Goal: Task Accomplishment & Management: Use online tool/utility

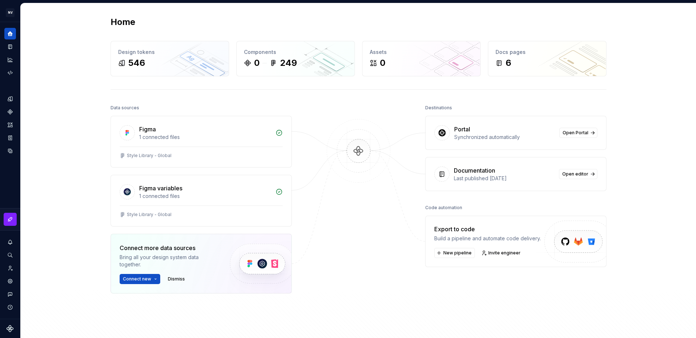
click at [373, 224] on div at bounding box center [358, 216] width 72 height 227
click at [232, 16] on div "Home Design tokens 546 Components 0 249 Assets 0 Docs pages 6 Data sources Figm…" at bounding box center [358, 187] width 522 height 369
click at [9, 266] on icon "Invite team" at bounding box center [10, 268] width 7 height 7
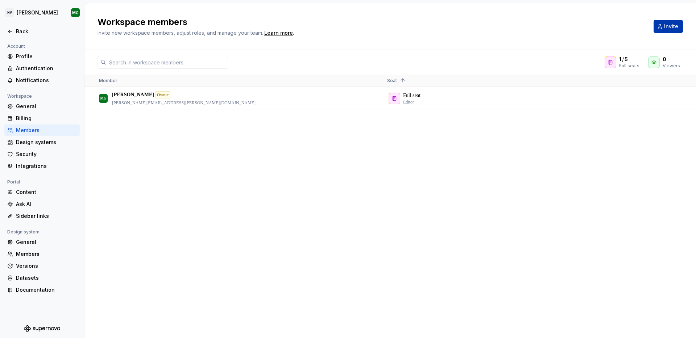
click at [667, 28] on span "Invite" at bounding box center [671, 26] width 14 height 7
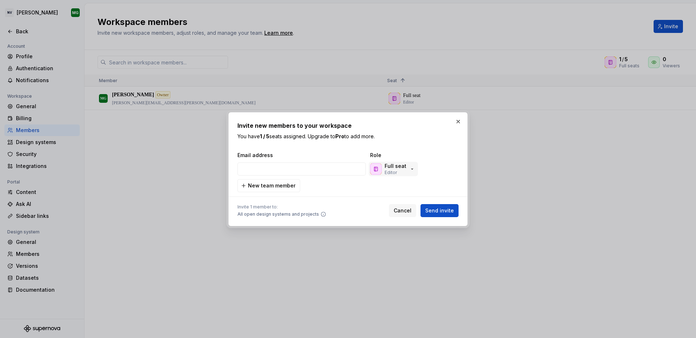
click at [395, 171] on p "Editor" at bounding box center [390, 173] width 12 height 6
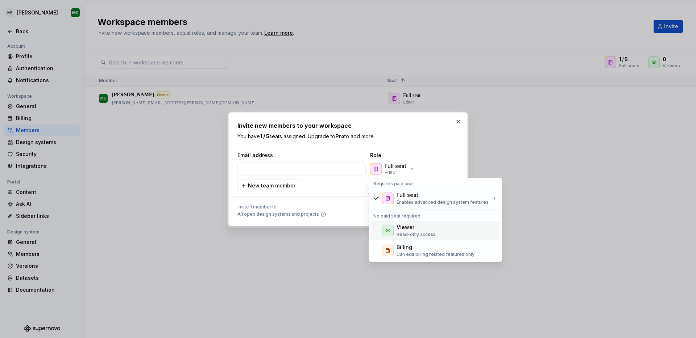
click at [440, 230] on div "Viewer Read-only access" at bounding box center [435, 231] width 130 height 20
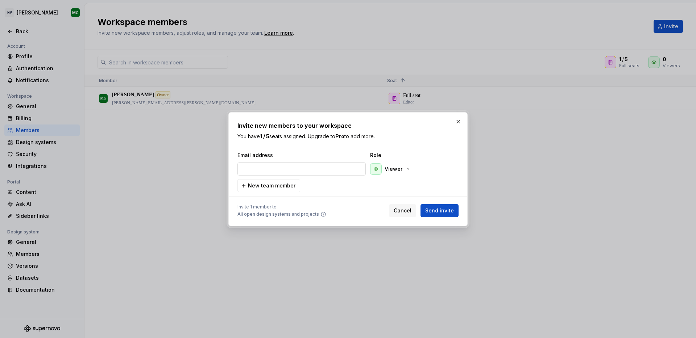
click at [295, 171] on input "email" at bounding box center [301, 169] width 128 height 13
paste input "[EMAIL_ADDRESS][DOMAIN_NAME]"
click at [420, 176] on div "[EMAIL_ADDRESS][DOMAIN_NAME] Viewer" at bounding box center [346, 168] width 221 height 17
click at [397, 170] on p "Viewer" at bounding box center [393, 169] width 18 height 7
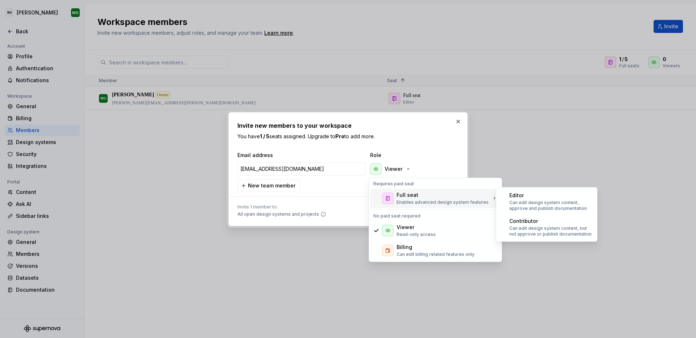
click at [397, 193] on div "Full seat" at bounding box center [407, 195] width 22 height 7
click at [522, 203] on p "Can edit design system content, approve and publish documentation" at bounding box center [550, 206] width 83 height 12
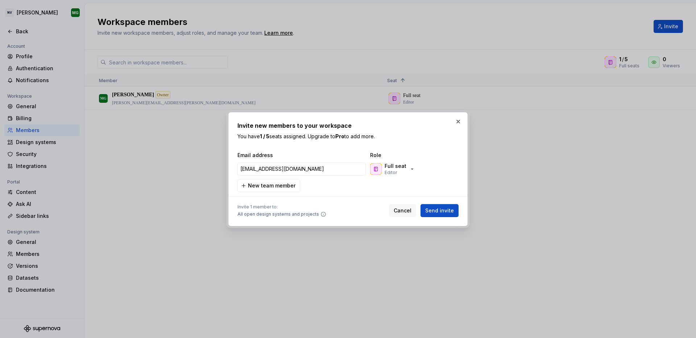
click at [320, 213] on icon at bounding box center [323, 215] width 6 height 6
click at [431, 207] on span "Send invite" at bounding box center [439, 210] width 29 height 7
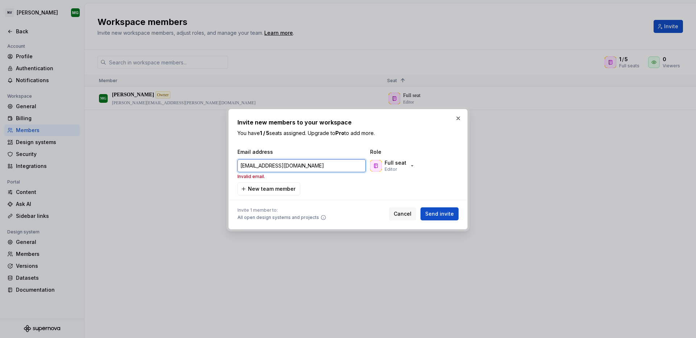
click at [338, 166] on input "[EMAIL_ADDRESS][DOMAIN_NAME]" at bounding box center [301, 165] width 128 height 13
drag, startPoint x: 338, startPoint y: 166, endPoint x: 265, endPoint y: 175, distance: 73.1
click at [337, 166] on input "[EMAIL_ADDRESS][DOMAIN_NAME]" at bounding box center [301, 165] width 128 height 13
click at [257, 176] on p "Invalid email." at bounding box center [301, 177] width 128 height 6
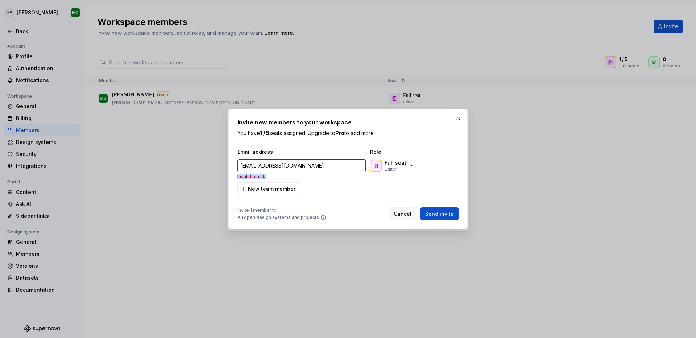
click at [257, 177] on p "Invalid email." at bounding box center [301, 177] width 128 height 6
click at [322, 166] on input "[EMAIL_ADDRESS][DOMAIN_NAME]" at bounding box center [301, 165] width 128 height 13
click at [334, 166] on input "[EMAIL_ADDRESS][DOMAIN_NAME]" at bounding box center [301, 165] width 128 height 13
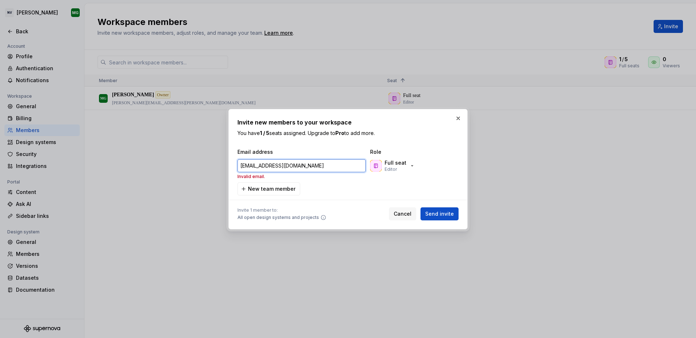
click at [334, 166] on input "[EMAIL_ADDRESS][DOMAIN_NAME]" at bounding box center [301, 165] width 128 height 13
click at [334, 200] on div at bounding box center [347, 200] width 221 height 9
click at [289, 170] on input "[EMAIL_ADDRESS][DOMAIN_NAME]" at bounding box center [301, 165] width 128 height 13
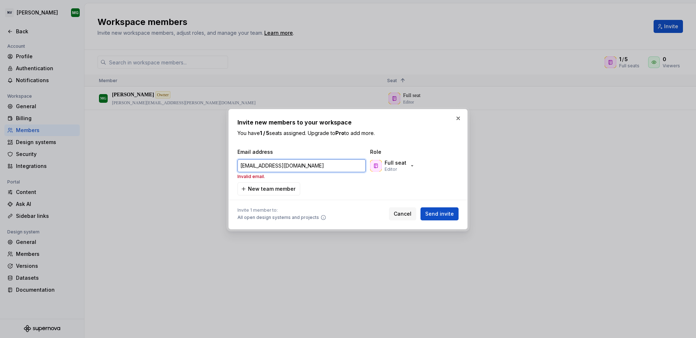
click at [289, 170] on input "[EMAIL_ADDRESS][DOMAIN_NAME]" at bounding box center [301, 165] width 128 height 13
click at [338, 165] on input "[EMAIL_ADDRESS][DOMAIN_NAME]" at bounding box center [301, 165] width 128 height 13
click at [274, 189] on span "New team member" at bounding box center [271, 188] width 47 height 7
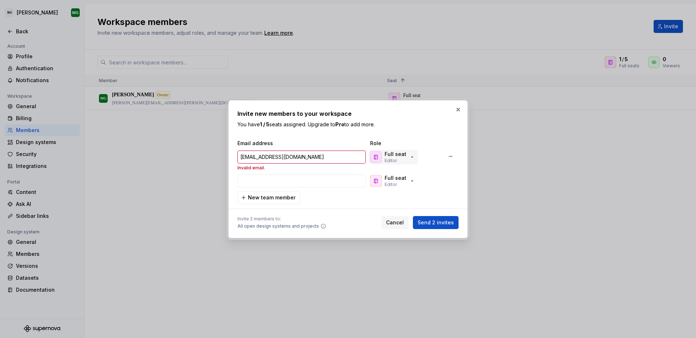
click at [397, 158] on div "Full seat Editor" at bounding box center [395, 157] width 22 height 13
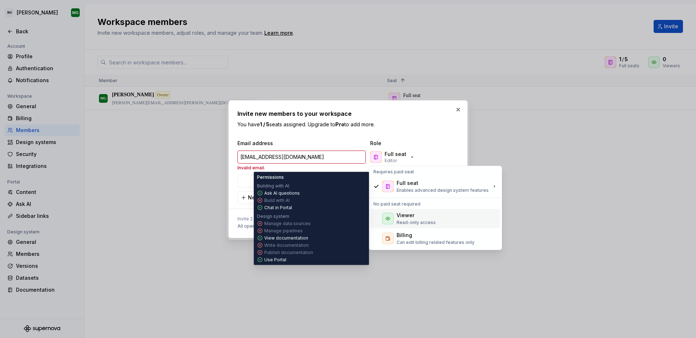
click at [413, 220] on p "Read-only access" at bounding box center [415, 223] width 39 height 6
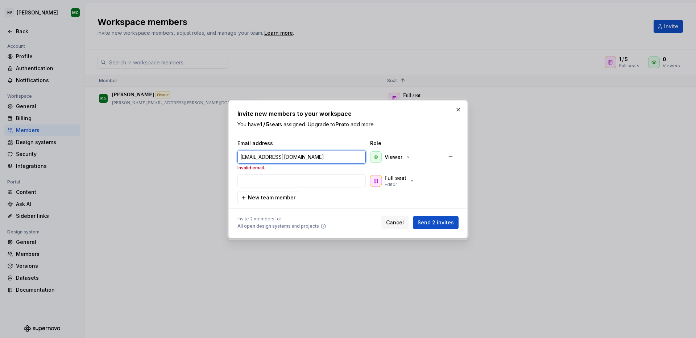
drag, startPoint x: 330, startPoint y: 156, endPoint x: 347, endPoint y: 157, distance: 17.8
click at [330, 156] on input "[EMAIL_ADDRESS][DOMAIN_NAME]" at bounding box center [301, 157] width 128 height 13
click at [405, 183] on div "Full seat Editor" at bounding box center [392, 181] width 45 height 13
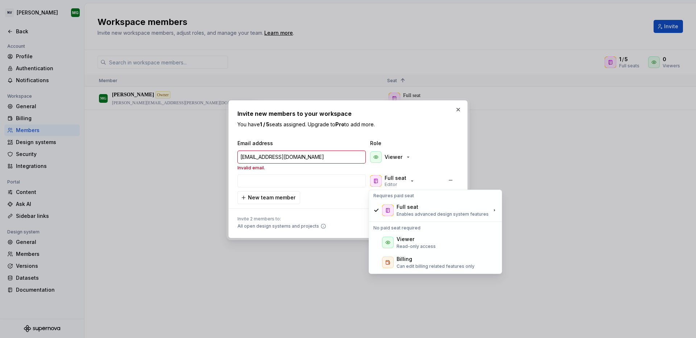
click at [428, 176] on div "Full seat Editor" at bounding box center [404, 181] width 72 height 14
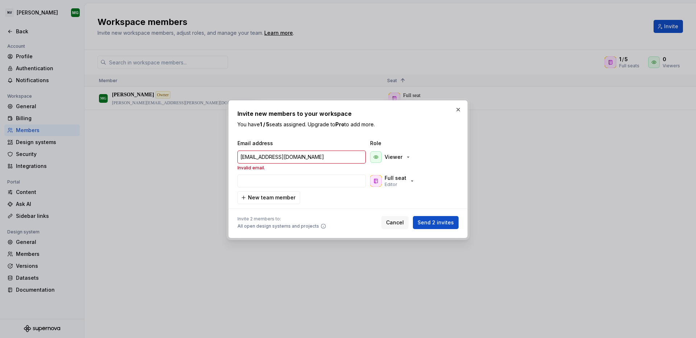
click at [451, 180] on button "button" at bounding box center [450, 180] width 13 height 13
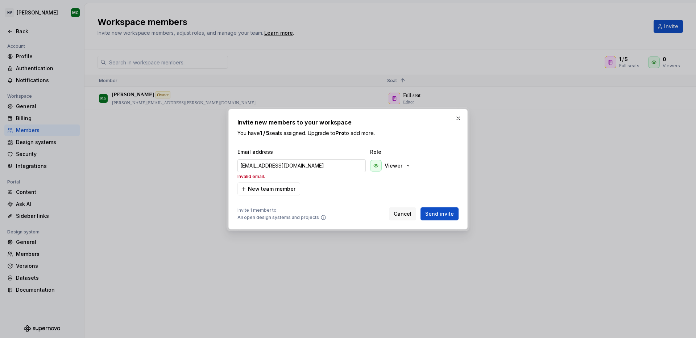
click at [339, 166] on input "[EMAIL_ADDRESS][DOMAIN_NAME]" at bounding box center [301, 165] width 128 height 13
click at [338, 166] on input "[EMAIL_ADDRESS][DOMAIN_NAME]" at bounding box center [301, 165] width 128 height 13
click at [334, 167] on input "[EMAIL_ADDRESS][DOMAIN_NAME]" at bounding box center [301, 165] width 128 height 13
drag, startPoint x: 289, startPoint y: 167, endPoint x: 348, endPoint y: 162, distance: 59.3
click at [331, 165] on input "[EMAIL_ADDRESS][DOMAIN_NAME]" at bounding box center [301, 165] width 128 height 13
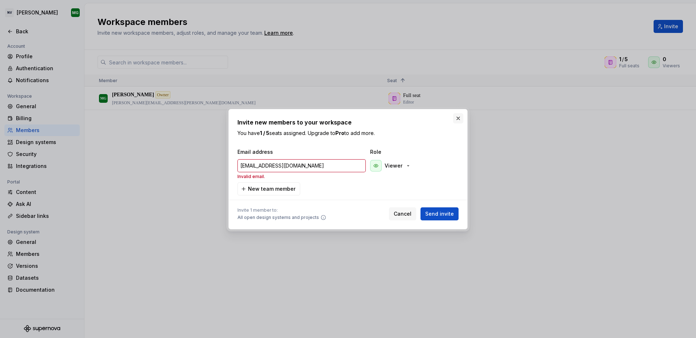
type input "[EMAIL_ADDRESS][DOMAIN_NAME]"
drag, startPoint x: 458, startPoint y: 118, endPoint x: 454, endPoint y: 117, distance: 4.7
click at [458, 118] on button "button" at bounding box center [458, 118] width 10 height 10
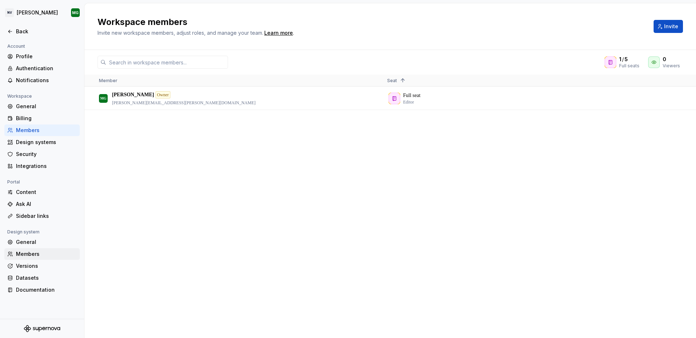
click at [54, 251] on div "Members" at bounding box center [46, 254] width 61 height 7
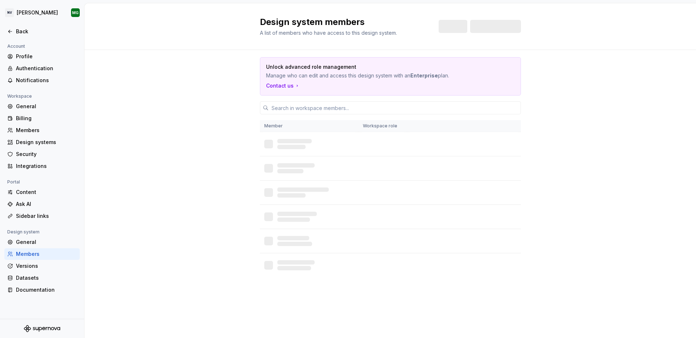
click at [54, 251] on div "Members" at bounding box center [46, 254] width 61 height 7
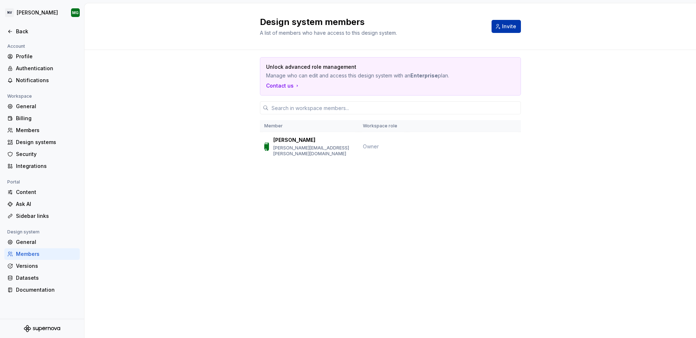
click at [506, 26] on span "Invite" at bounding box center [509, 26] width 14 height 7
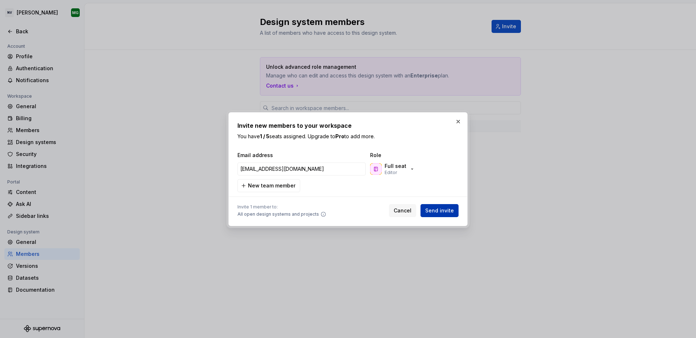
click at [447, 211] on span "Send invite" at bounding box center [439, 210] width 29 height 7
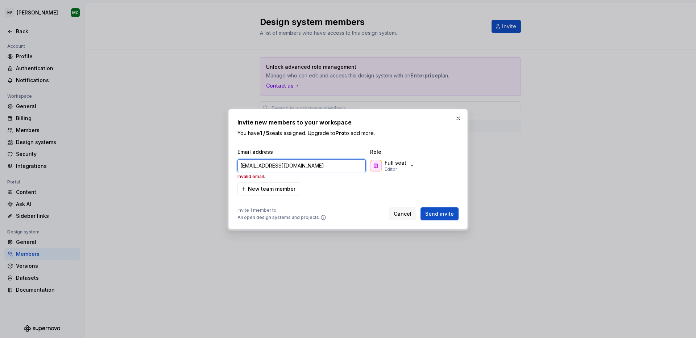
click at [338, 169] on input "[EMAIL_ADDRESS][DOMAIN_NAME]" at bounding box center [301, 165] width 128 height 13
drag, startPoint x: 338, startPoint y: 169, endPoint x: 442, endPoint y: 128, distance: 111.1
click at [338, 169] on input "[EMAIL_ADDRESS][DOMAIN_NAME]" at bounding box center [301, 165] width 128 height 13
type input "[EMAIL_ADDRESS][DOMAIN_NAME]"
drag, startPoint x: 458, startPoint y: 117, endPoint x: 449, endPoint y: 120, distance: 8.7
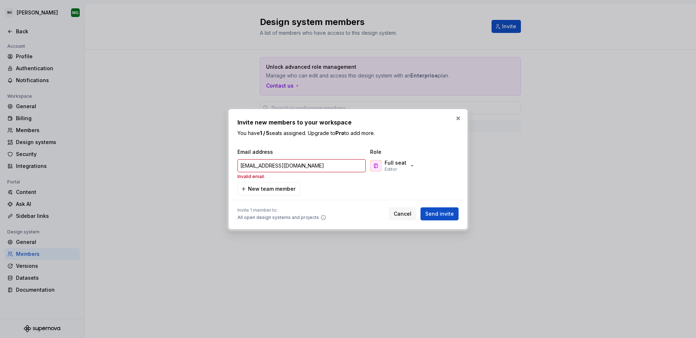
click at [458, 117] on button "button" at bounding box center [458, 118] width 10 height 10
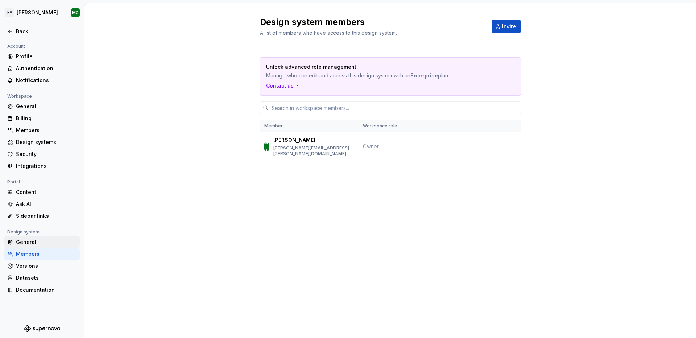
click at [38, 247] on div "General" at bounding box center [41, 243] width 75 height 12
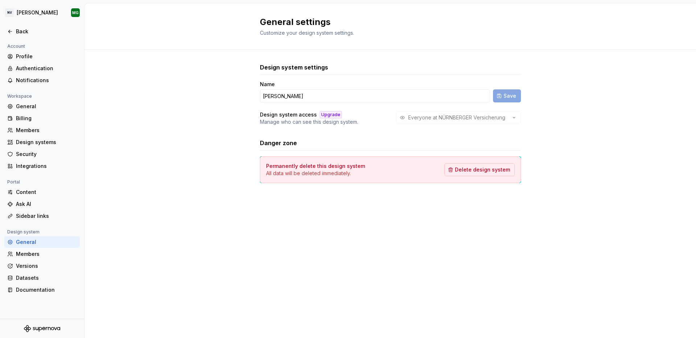
click at [486, 119] on div "Everyone at NÜRNBERGER Versicherung" at bounding box center [458, 117] width 125 height 13
click at [573, 129] on div "Design system settings Name [PERSON_NAME] Save Design system access Upgrade Man…" at bounding box center [389, 130] width 611 height 161
click at [32, 157] on div "Security" at bounding box center [46, 154] width 61 height 7
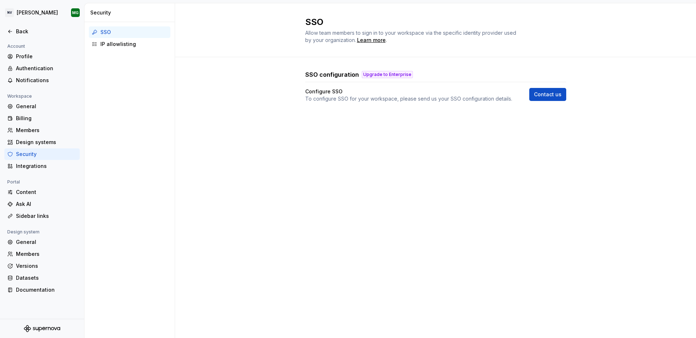
click at [126, 54] on div "SSO IP allowlisting" at bounding box center [129, 38] width 90 height 32
click at [125, 47] on div "IP allowlisting" at bounding box center [133, 44] width 67 height 7
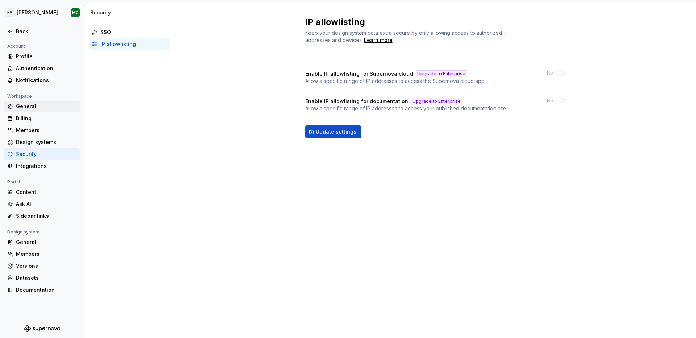
click at [39, 106] on div "General" at bounding box center [46, 106] width 61 height 7
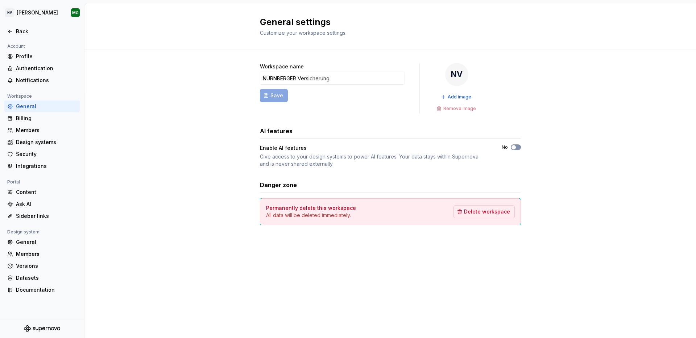
click at [519, 149] on button "No" at bounding box center [515, 148] width 10 height 6
click at [15, 34] on div "Back" at bounding box center [42, 31] width 70 height 7
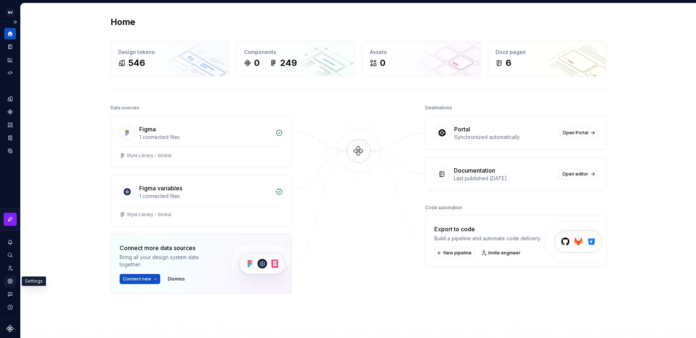
click at [10, 280] on icon "Settings" at bounding box center [10, 281] width 5 height 5
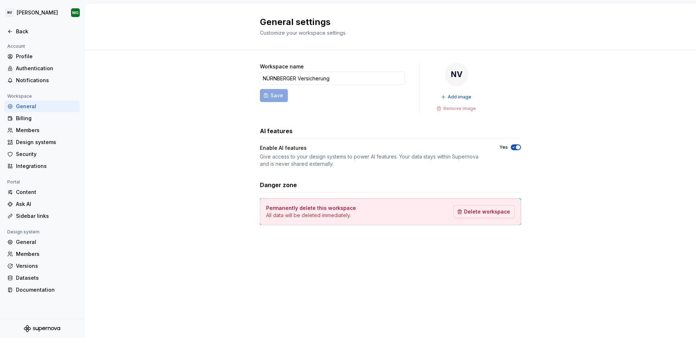
click at [484, 159] on div "Give access to your design systems to power AI features. Your data stays within…" at bounding box center [373, 160] width 226 height 14
click at [39, 241] on div "General" at bounding box center [46, 242] width 61 height 7
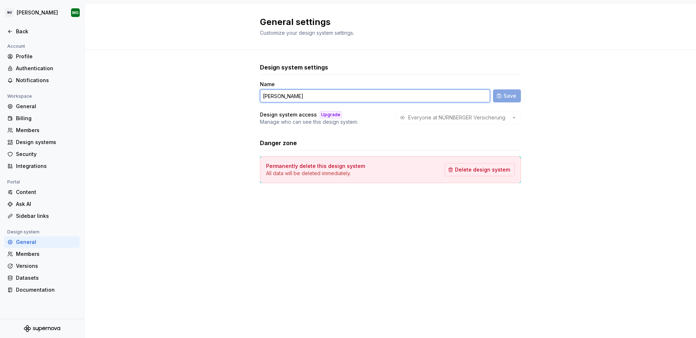
click at [325, 94] on input "[PERSON_NAME]" at bounding box center [375, 95] width 230 height 13
click at [42, 129] on div "Members" at bounding box center [46, 130] width 61 height 7
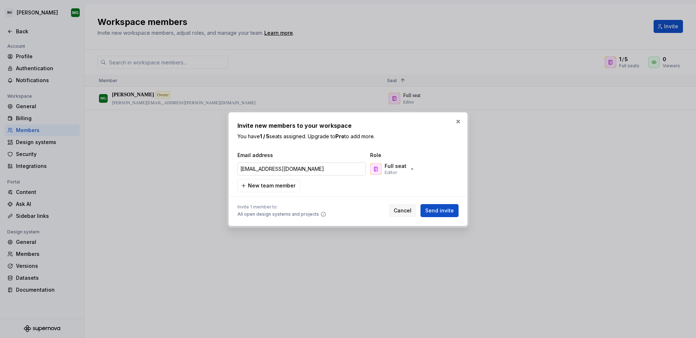
click at [332, 171] on input "[EMAIL_ADDRESS][DOMAIN_NAME]" at bounding box center [301, 169] width 128 height 13
drag, startPoint x: 281, startPoint y: 169, endPoint x: 376, endPoint y: 164, distance: 95.1
click at [372, 165] on div "[EMAIL_ADDRESS][DOMAIN_NAME] Full seat Editor" at bounding box center [347, 169] width 220 height 14
type input "c"
click at [324, 165] on input "[DEMOGRAPHIC_DATA]b" at bounding box center [301, 169] width 128 height 13
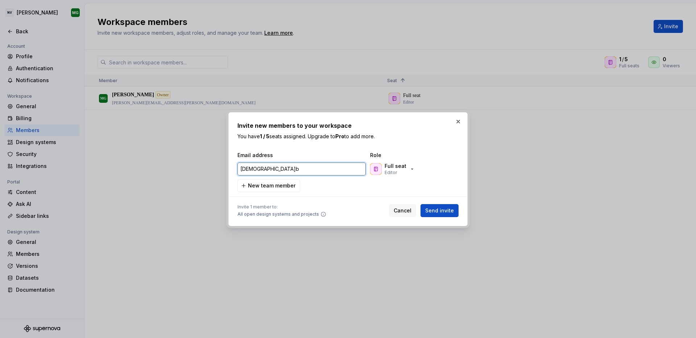
click at [324, 165] on input "[DEMOGRAPHIC_DATA]b" at bounding box center [301, 169] width 128 height 13
paste input "[EMAIL_ADDRESS][PERSON_NAME][DOMAIN_NAME]"
type input "[EMAIL_ADDRESS][PERSON_NAME][DOMAIN_NAME]"
click at [446, 168] on div "[EMAIL_ADDRESS][PERSON_NAME][DOMAIN_NAME] Full seat Editor" at bounding box center [347, 169] width 220 height 14
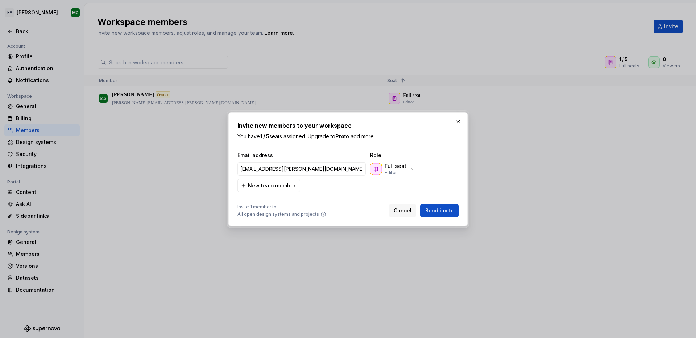
click at [447, 211] on span "Send invite" at bounding box center [439, 210] width 29 height 7
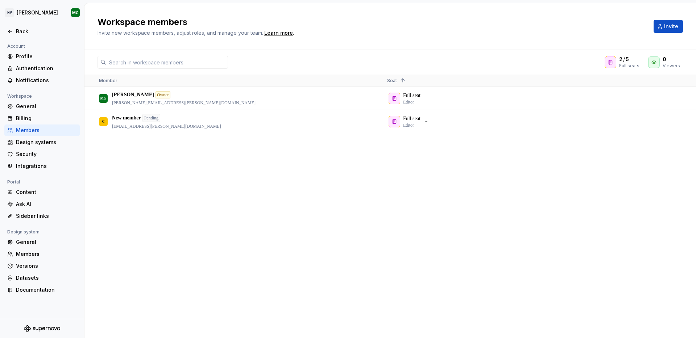
click at [272, 196] on div "MG [PERSON_NAME] Owner [PERSON_NAME][EMAIL_ADDRESS][PERSON_NAME][DOMAIN_NAME] F…" at bounding box center [389, 212] width 611 height 251
click at [520, 151] on div "MG [PERSON_NAME] Owner [PERSON_NAME][EMAIL_ADDRESS][PERSON_NAME][DOMAIN_NAME] F…" at bounding box center [389, 212] width 611 height 251
click at [34, 139] on div "Design systems" at bounding box center [46, 142] width 61 height 7
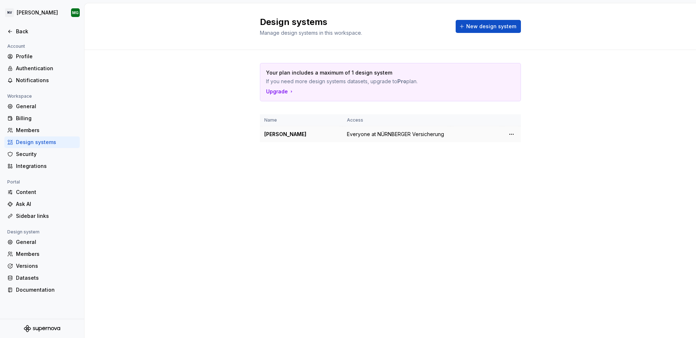
click at [387, 136] on span "Everyone at NÜRNBERGER Versicherung" at bounding box center [395, 134] width 97 height 7
click at [293, 134] on div "[PERSON_NAME]" at bounding box center [301, 134] width 74 height 7
drag, startPoint x: 399, startPoint y: 133, endPoint x: 275, endPoint y: 131, distance: 123.9
click at [399, 133] on span "Everyone at NÜRNBERGER Versicherung" at bounding box center [395, 134] width 97 height 7
click at [15, 34] on div "Back" at bounding box center [42, 31] width 70 height 7
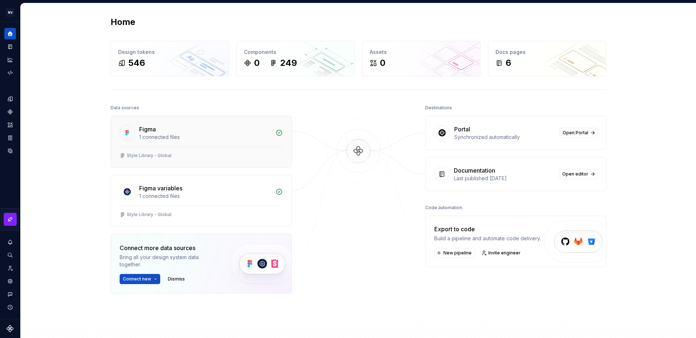
click at [198, 155] on div "Style Library - Global" at bounding box center [201, 156] width 163 height 6
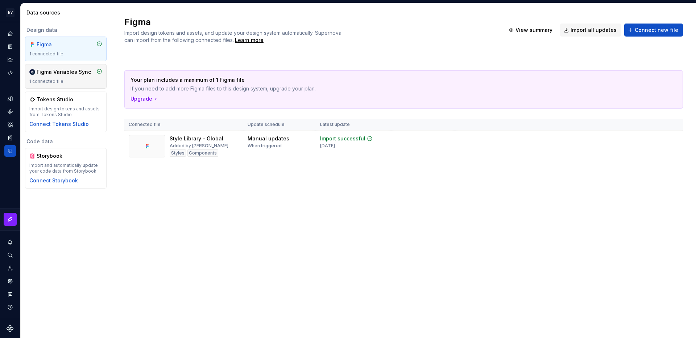
click at [62, 80] on div "1 connected file" at bounding box center [65, 82] width 73 height 6
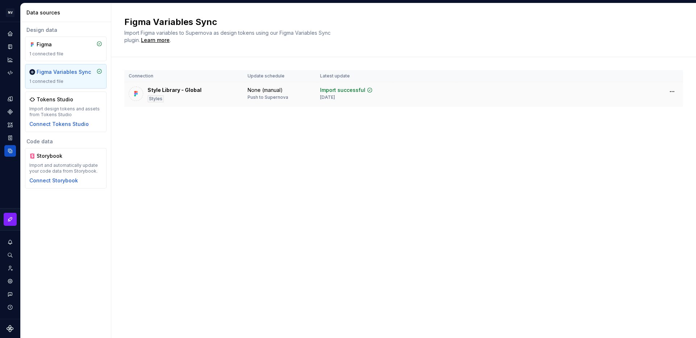
click at [469, 93] on td at bounding box center [569, 91] width 228 height 19
click at [10, 74] on icon "Code automation" at bounding box center [10, 73] width 5 height 4
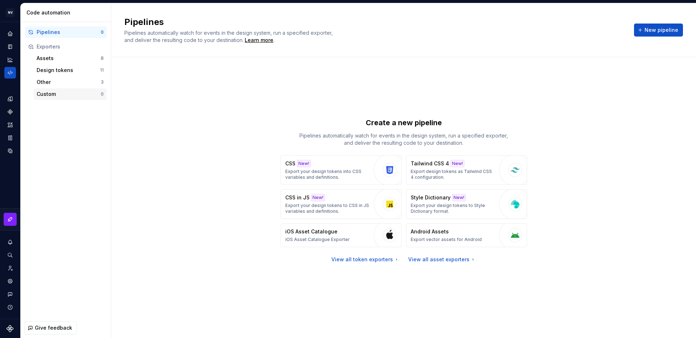
click at [60, 95] on div "Custom" at bounding box center [69, 94] width 64 height 7
click at [481, 197] on div "Style Dictionary New! Export your design tokens to Style Dictionary format." at bounding box center [452, 204] width 85 height 20
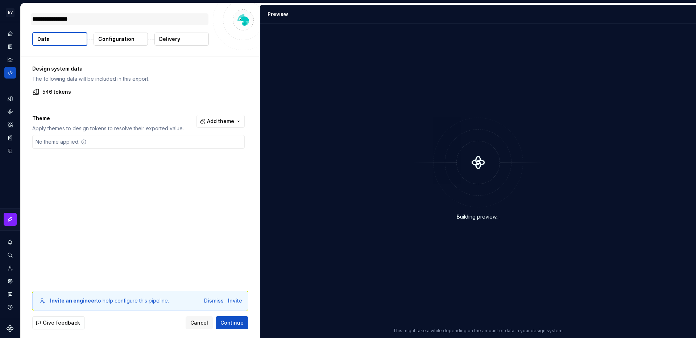
click at [55, 21] on textarea "**********" at bounding box center [120, 19] width 178 height 12
click at [121, 18] on textarea "**********" at bounding box center [120, 19] width 178 height 12
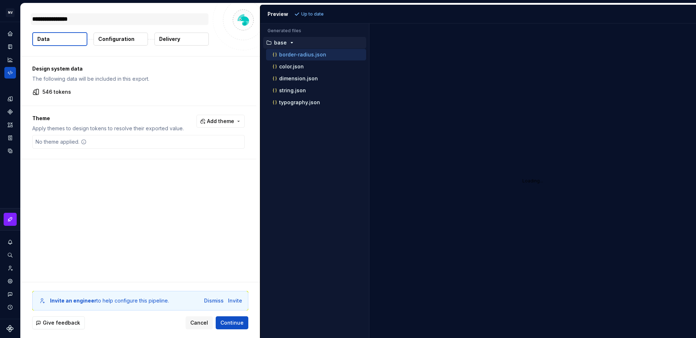
type textarea "*"
type textarea "**********"
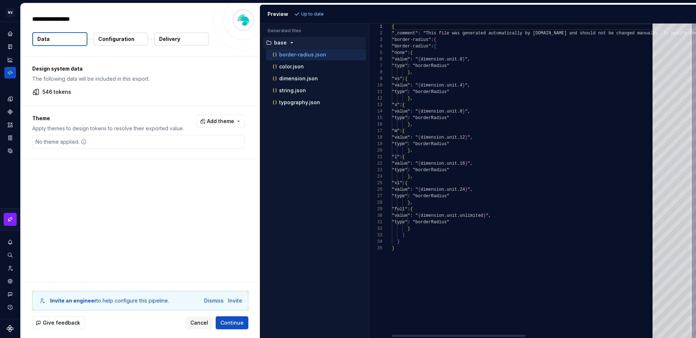
click at [222, 118] on span "Add theme" at bounding box center [220, 121] width 27 height 7
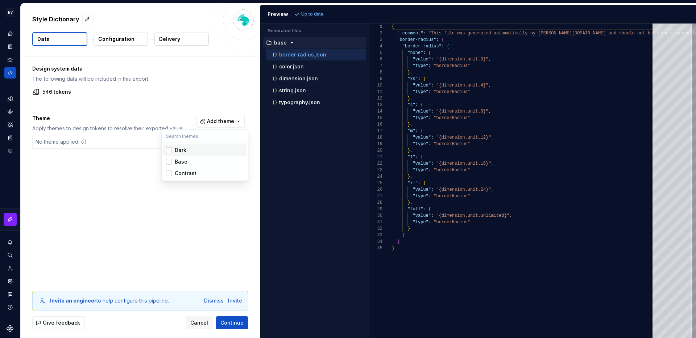
click at [172, 150] on span "Dark" at bounding box center [204, 151] width 83 height 12
drag, startPoint x: 170, startPoint y: 162, endPoint x: 170, endPoint y: 174, distance: 12.0
click at [170, 163] on div "Suggestions" at bounding box center [169, 162] width 6 height 6
click at [169, 178] on span "Contrast" at bounding box center [204, 174] width 83 height 12
click at [195, 227] on html "NV [PERSON_NAME] Design system data Style Dictionary Data Configuration Deliver…" at bounding box center [348, 169] width 696 height 338
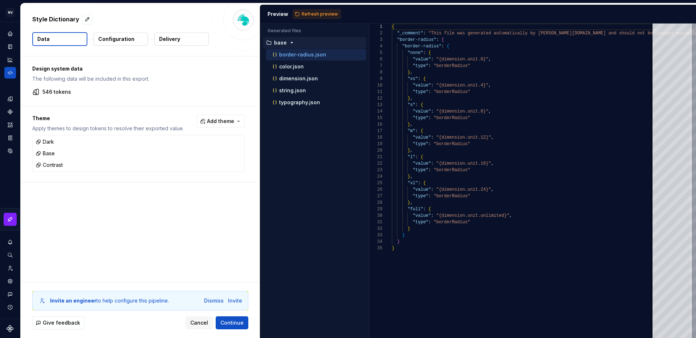
drag, startPoint x: 238, startPoint y: 326, endPoint x: 136, endPoint y: 176, distance: 180.8
click at [134, 182] on div "Style Dictionary Data Configuration Delivery Design system data The following d…" at bounding box center [140, 170] width 239 height 335
click at [129, 36] on p "Configuration" at bounding box center [116, 39] width 36 height 7
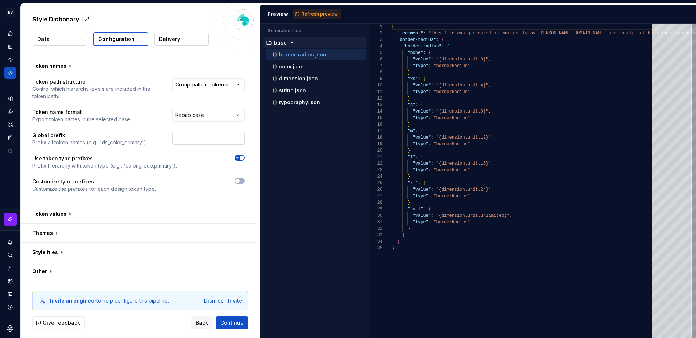
click at [225, 140] on input "text" at bounding box center [208, 138] width 72 height 13
click at [108, 220] on button "button" at bounding box center [138, 214] width 235 height 19
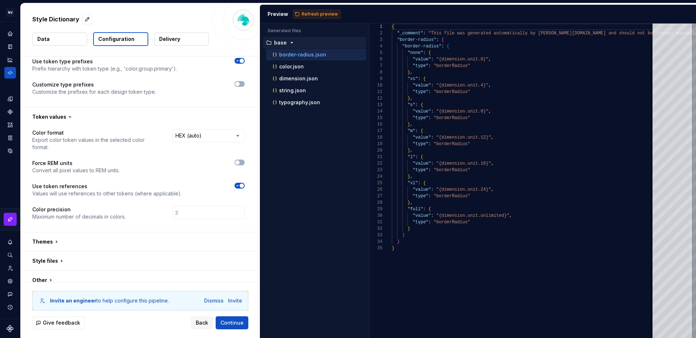
scroll to position [98, 0]
click at [66, 232] on button "button" at bounding box center [138, 241] width 235 height 19
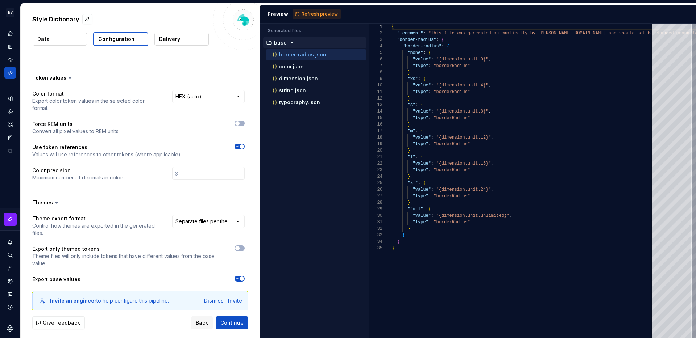
scroll to position [147, 0]
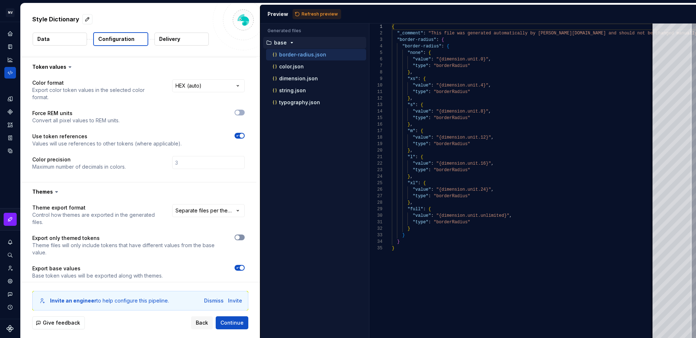
click at [244, 235] on button "button" at bounding box center [239, 238] width 10 height 6
click at [244, 235] on span "button" at bounding box center [241, 237] width 4 height 4
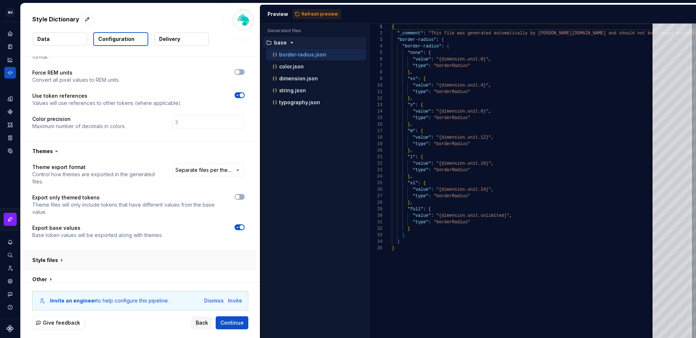
click at [120, 251] on button "button" at bounding box center [138, 260] width 235 height 19
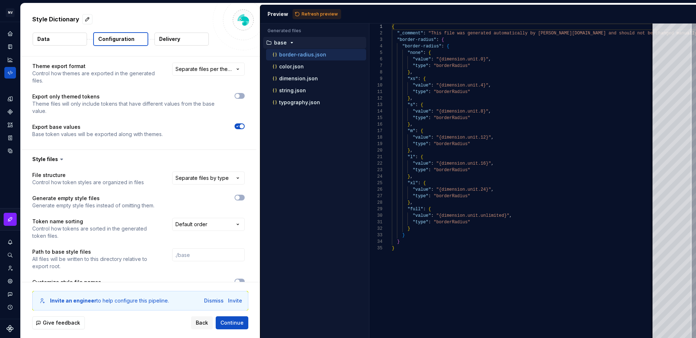
scroll to position [324, 0]
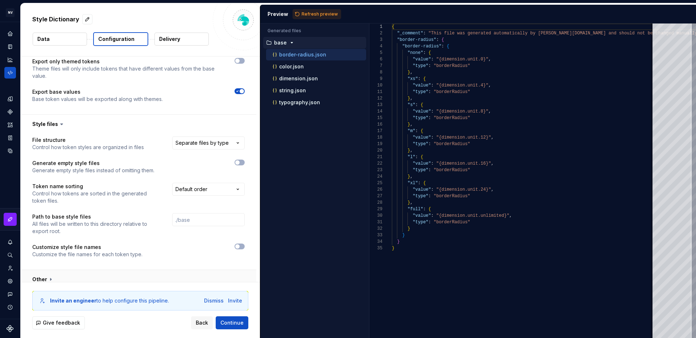
click at [141, 270] on button "button" at bounding box center [138, 279] width 235 height 19
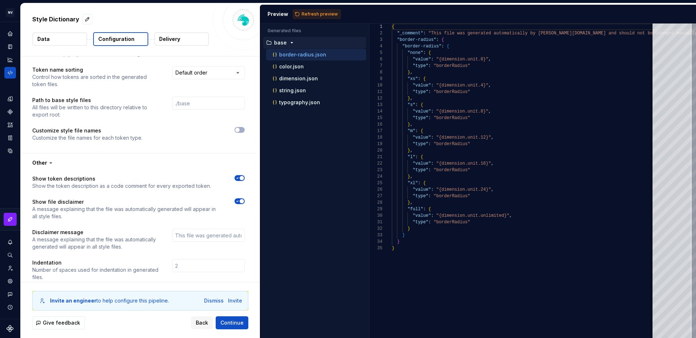
scroll to position [444, 0]
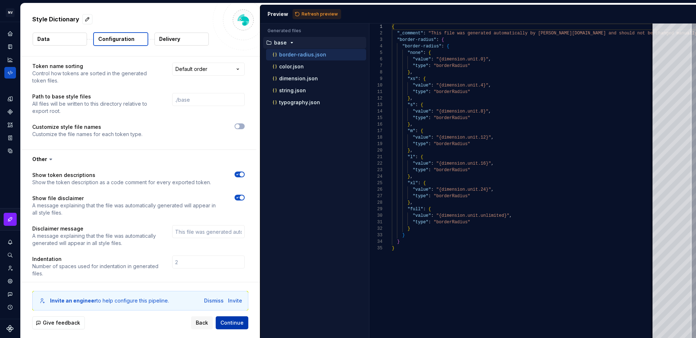
click at [233, 320] on span "Continue" at bounding box center [231, 323] width 23 height 7
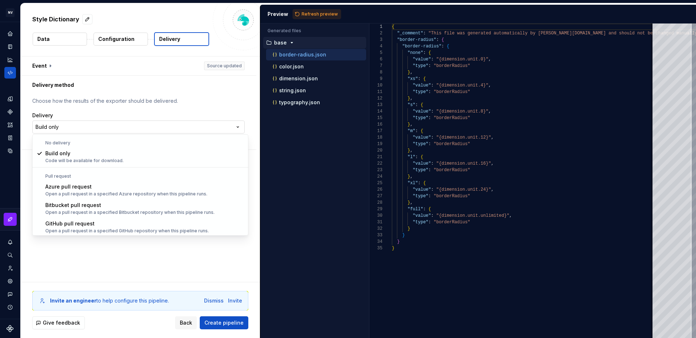
click at [175, 128] on html "**********" at bounding box center [348, 169] width 696 height 338
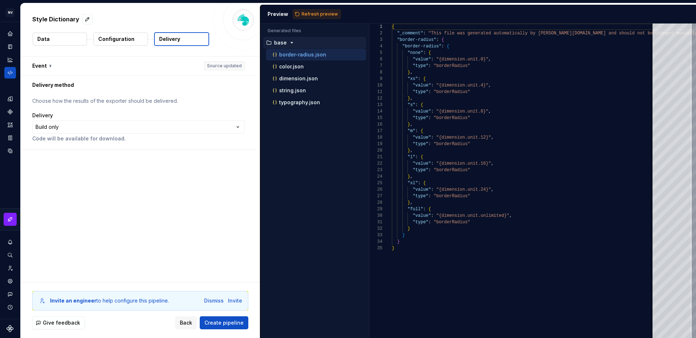
click at [131, 268] on html "**********" at bounding box center [348, 169] width 696 height 338
click at [229, 326] on span "Create pipeline" at bounding box center [223, 323] width 39 height 7
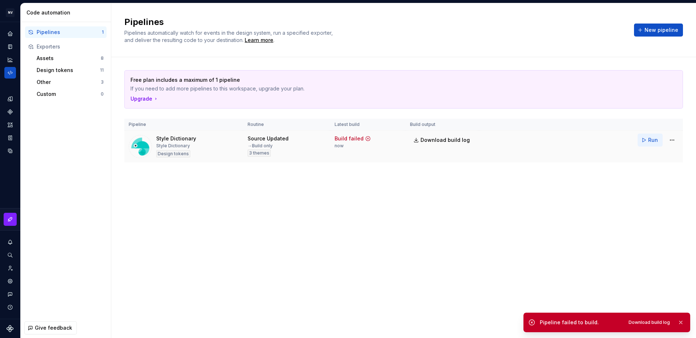
click at [645, 139] on button "Run" at bounding box center [649, 140] width 25 height 13
click at [669, 143] on html "NV [PERSON_NAME] Design system data Code automation Pipelines 1 Exporters Asset…" at bounding box center [348, 169] width 696 height 338
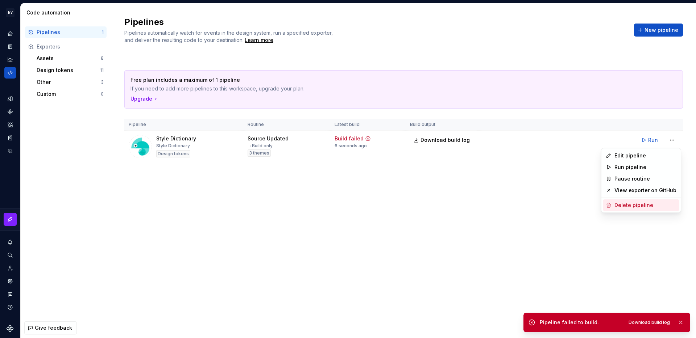
click at [618, 206] on div "Delete pipeline" at bounding box center [645, 205] width 62 height 7
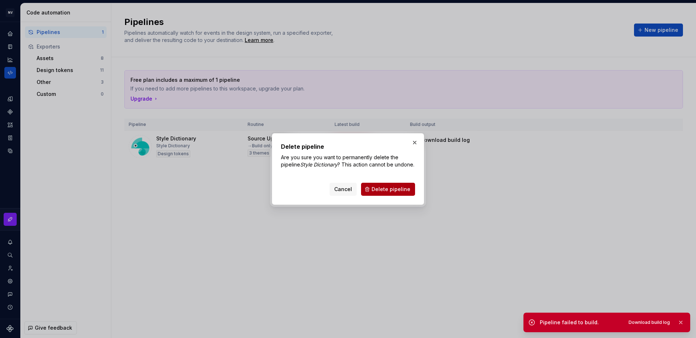
click at [392, 193] on span "Delete pipeline" at bounding box center [390, 189] width 39 height 7
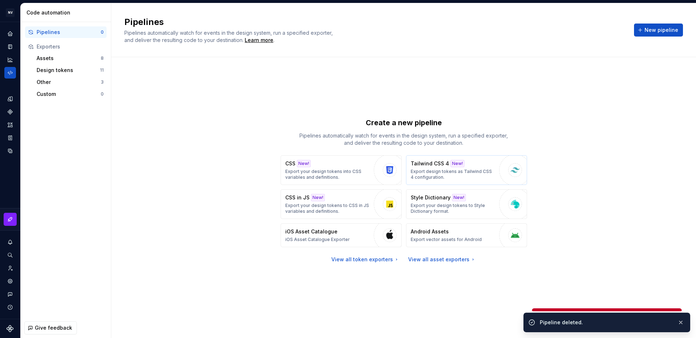
click at [467, 174] on p "Export design tokens as Tailwind CSS 4 configuration." at bounding box center [452, 175] width 85 height 12
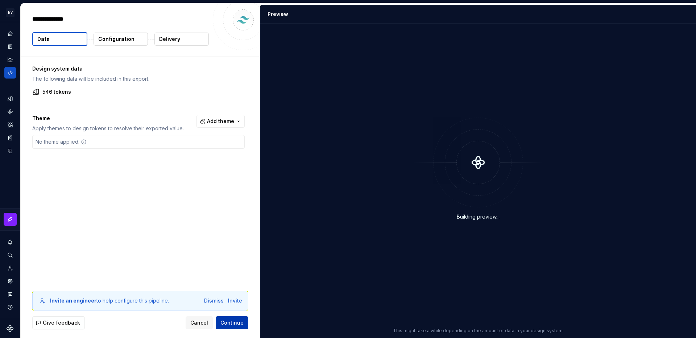
click at [230, 324] on span "Continue" at bounding box center [231, 323] width 23 height 7
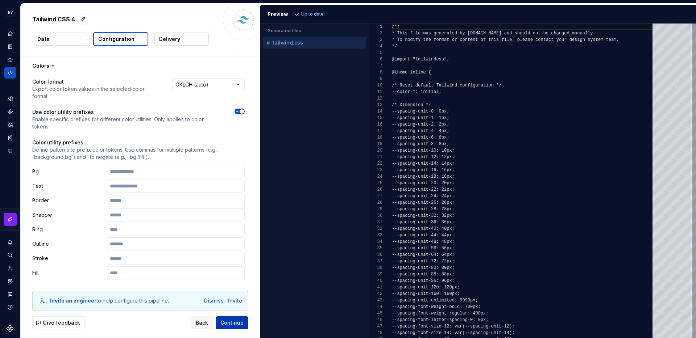
click at [230, 324] on span "Continue" at bounding box center [231, 323] width 23 height 7
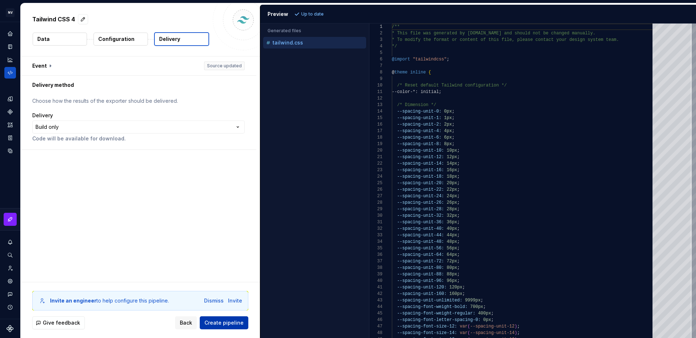
click at [230, 324] on span "Create pipeline" at bounding box center [223, 323] width 39 height 7
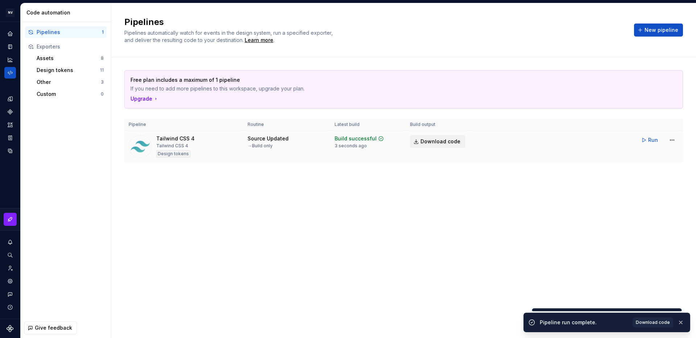
click at [425, 141] on span "Download code" at bounding box center [440, 141] width 40 height 7
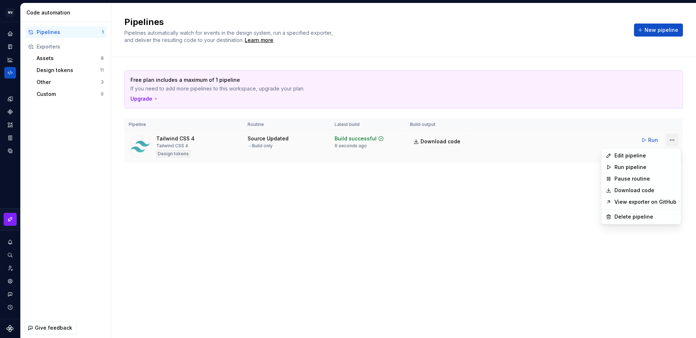
click at [672, 142] on html "NV [PERSON_NAME] Design system data Code automation Pipelines 1 Exporters Asset…" at bounding box center [348, 169] width 696 height 338
click at [631, 217] on div "Delete pipeline" at bounding box center [645, 216] width 62 height 7
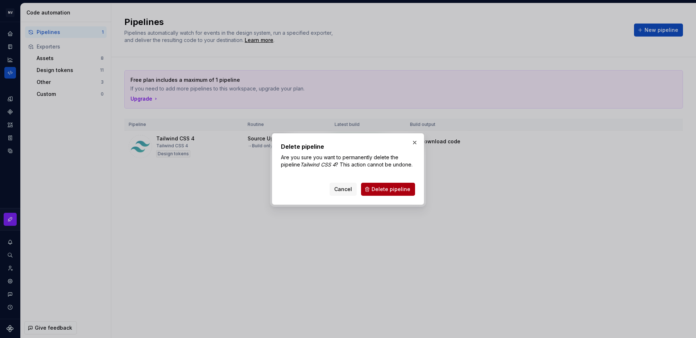
drag, startPoint x: 396, startPoint y: 202, endPoint x: 397, endPoint y: 196, distance: 6.6
click at [396, 202] on div "Delete pipeline Are you sure you want to permanently delete the pipeline Tailwi…" at bounding box center [348, 169] width 152 height 72
click at [396, 192] on span "Delete pipeline" at bounding box center [390, 189] width 39 height 7
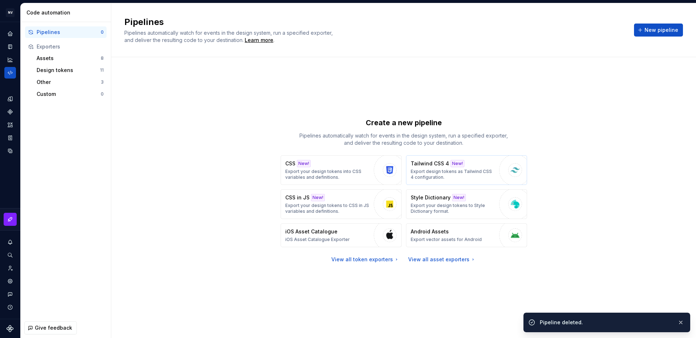
click at [423, 177] on p "Export design tokens as Tailwind CSS 4 configuration." at bounding box center [452, 175] width 85 height 12
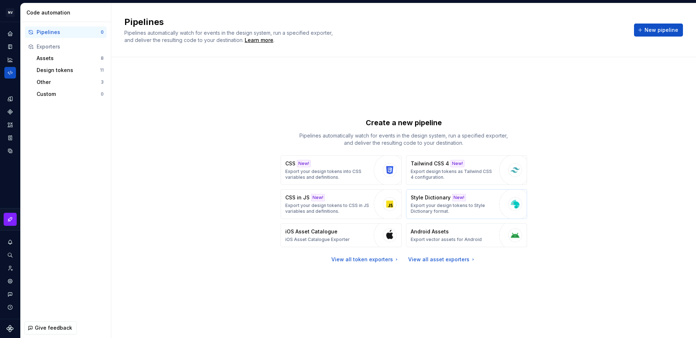
click at [453, 203] on p "Export your design tokens to Style Dictionary format." at bounding box center [452, 209] width 85 height 12
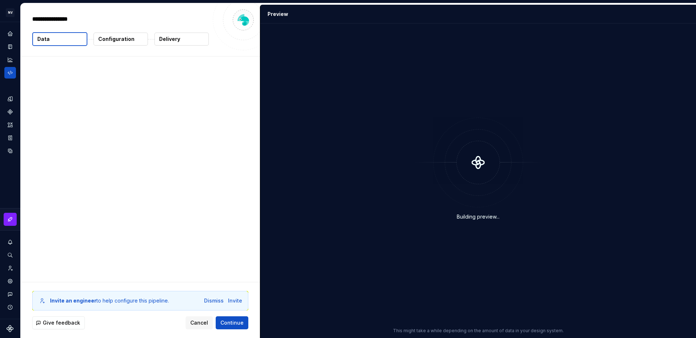
type textarea "*"
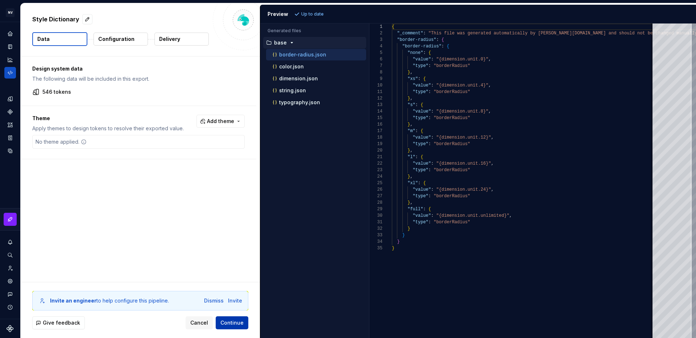
click at [240, 324] on span "Continue" at bounding box center [231, 323] width 23 height 7
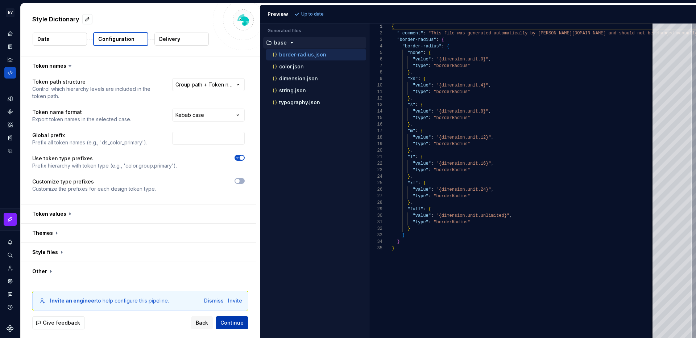
click at [240, 323] on span "Continue" at bounding box center [231, 323] width 23 height 7
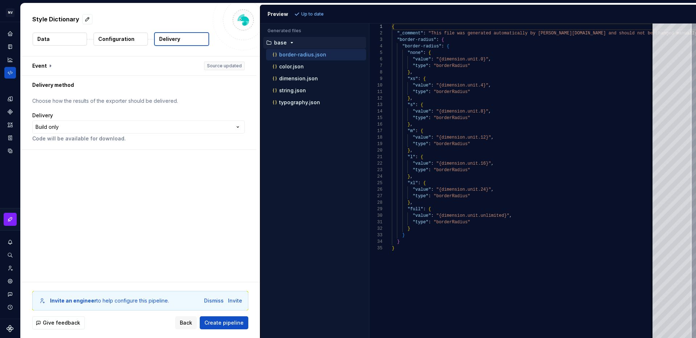
click at [241, 323] on span "Create pipeline" at bounding box center [223, 323] width 39 height 7
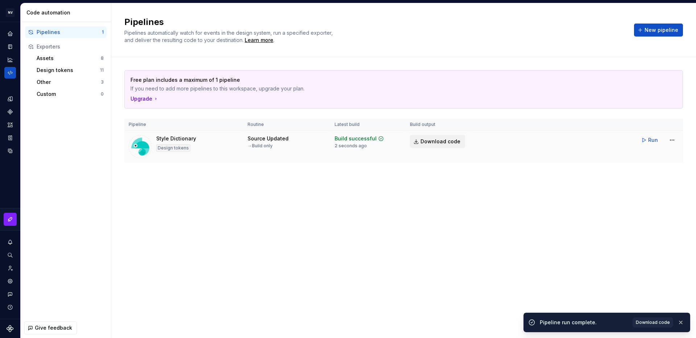
click at [439, 147] on link "Download code" at bounding box center [437, 141] width 55 height 13
drag, startPoint x: 496, startPoint y: 183, endPoint x: 502, endPoint y: 180, distance: 6.8
click at [497, 183] on div "Free plan includes a maximum of 1 pipeline If you need to add more pipelines to…" at bounding box center [403, 123] width 558 height 133
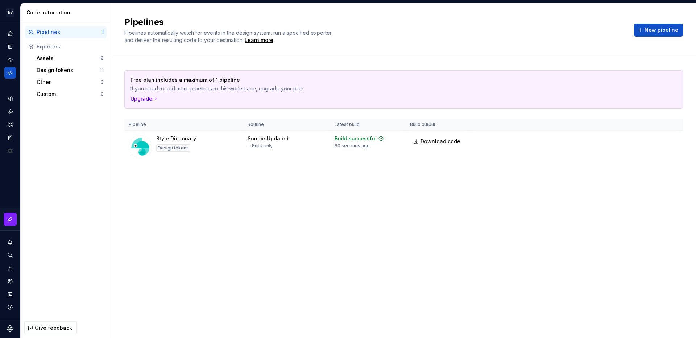
click at [441, 58] on div "Free plan includes a maximum of 1 pipeline If you need to add more pipelines to…" at bounding box center [403, 123] width 558 height 133
